Goal: Task Accomplishment & Management: Use online tool/utility

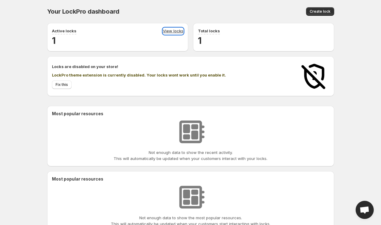
click at [174, 32] on link "View locks" at bounding box center [173, 31] width 21 height 7
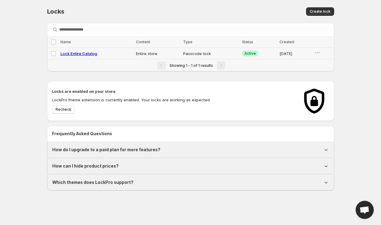
click at [88, 54] on span "Lock Entire Catalog" at bounding box center [78, 53] width 37 height 5
select select "******"
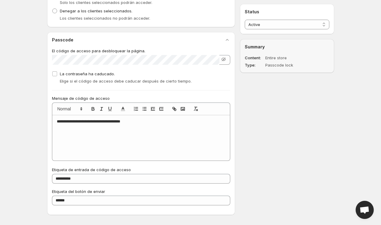
scroll to position [296, 0]
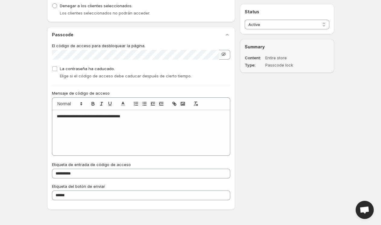
click at [222, 53] on icon "button" at bounding box center [223, 54] width 6 height 6
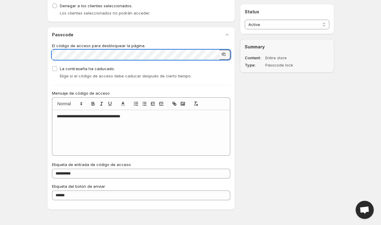
click at [223, 53] on icon "button" at bounding box center [223, 54] width 6 height 6
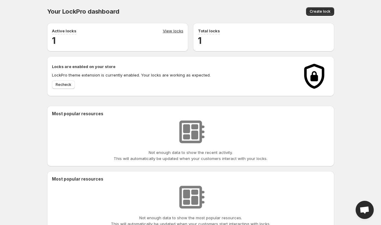
click at [192, 2] on div "Your LockPro dashboard. This page is ready Your LockPro dashboard Create lock" at bounding box center [190, 11] width 287 height 23
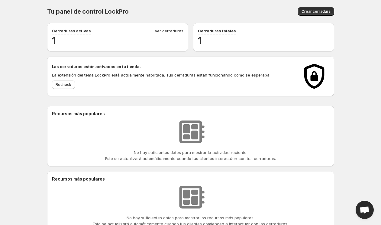
click at [355, 34] on div "Tu panel de control de LockPro. Esta página está lista. Tu panel de control Loc…" at bounding box center [190, 121] width 381 height 242
